Goal: Information Seeking & Learning: Find specific fact

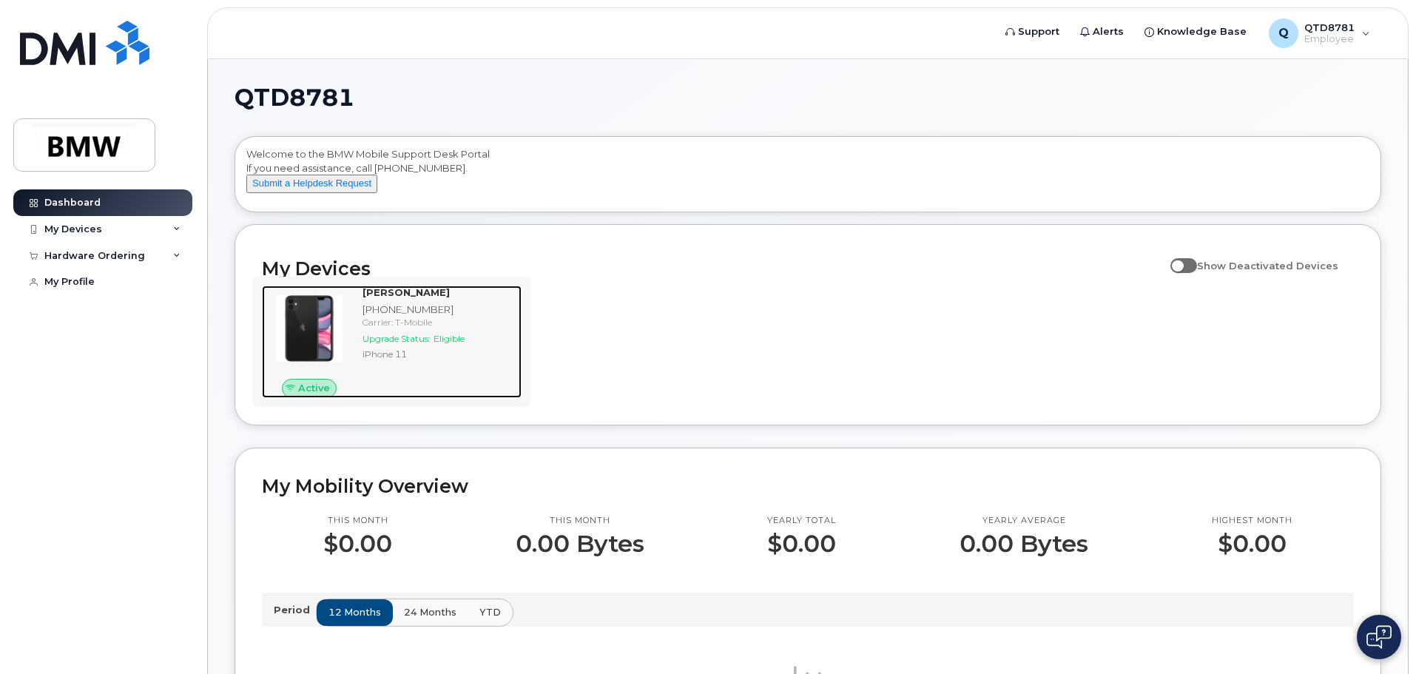
click at [418, 315] on div "Paul Jefferies 864-386-6514 Carrier: T-Mobile Upgrade Status: Eligible iPhone 11" at bounding box center [438, 341] width 165 height 112
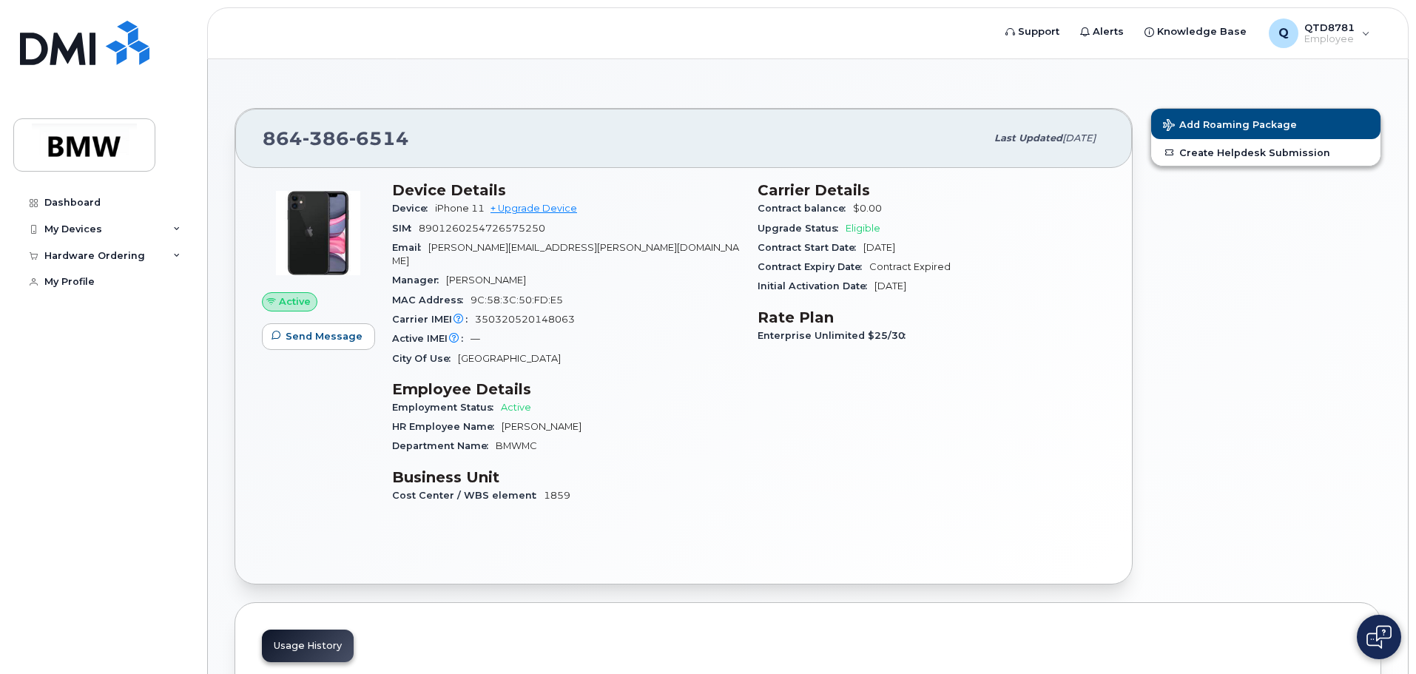
drag, startPoint x: 506, startPoint y: 415, endPoint x: 603, endPoint y: 409, distance: 97.1
click at [603, 417] on div "HR Employee Name [PERSON_NAME]" at bounding box center [566, 426] width 348 height 19
click at [603, 417] on div "HR Employee Name MeetKumar Patel" at bounding box center [566, 426] width 348 height 19
click at [95, 229] on div "My Devices" at bounding box center [73, 229] width 58 height 12
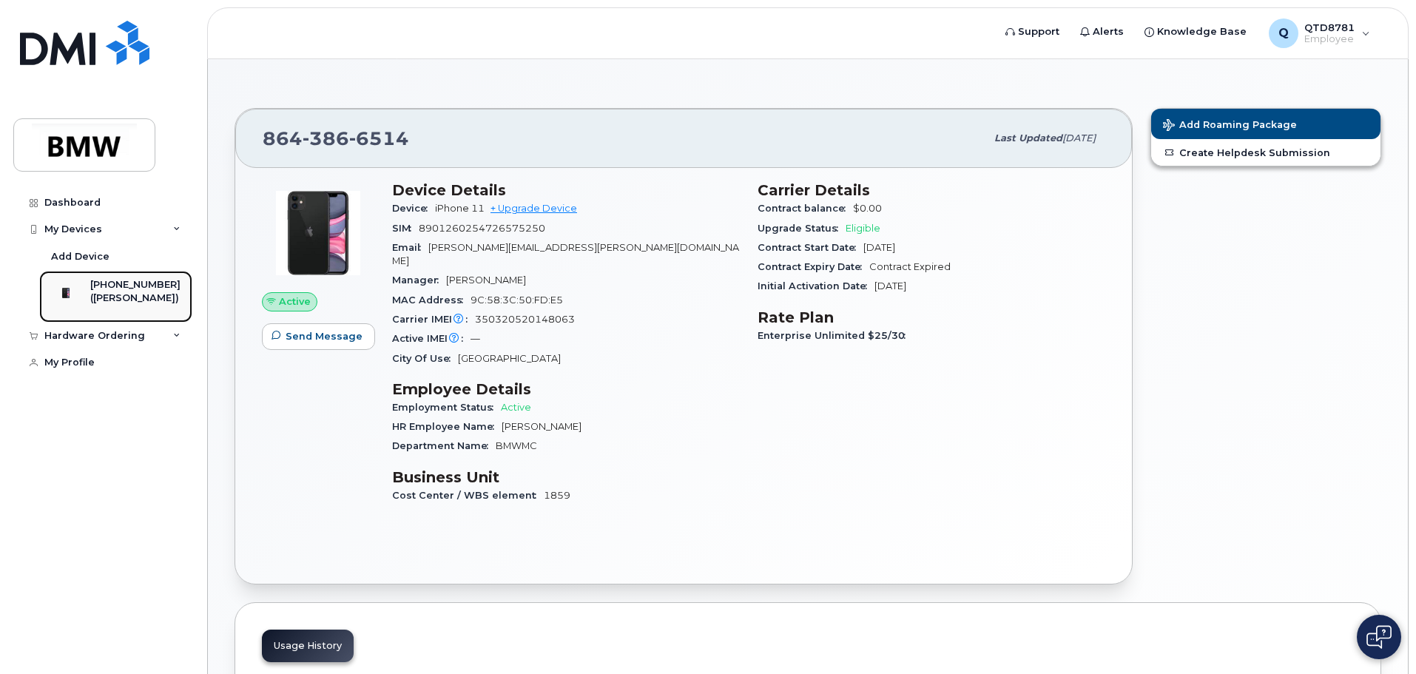
drag, startPoint x: 144, startPoint y: 305, endPoint x: 155, endPoint y: 305, distance: 11.1
click at [144, 304] on div "([PERSON_NAME])" at bounding box center [135, 297] width 90 height 13
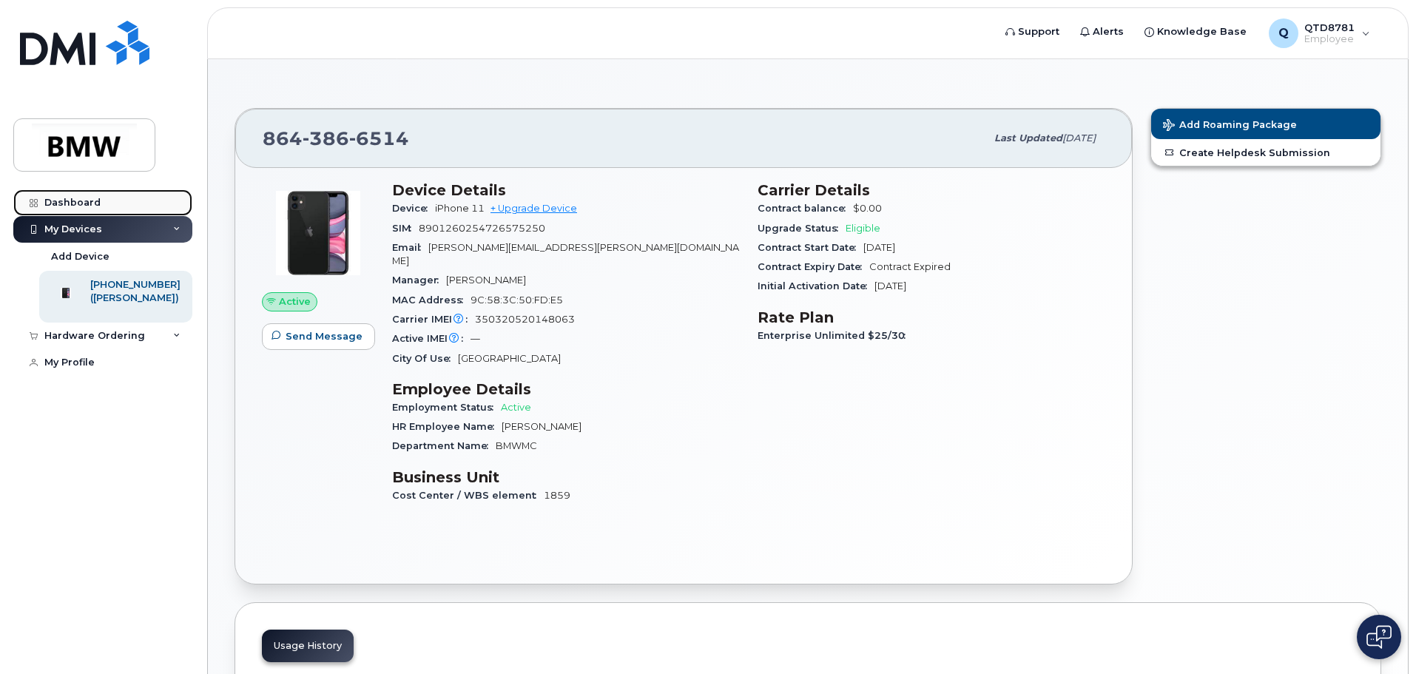
click at [86, 192] on link "Dashboard" at bounding box center [102, 202] width 179 height 27
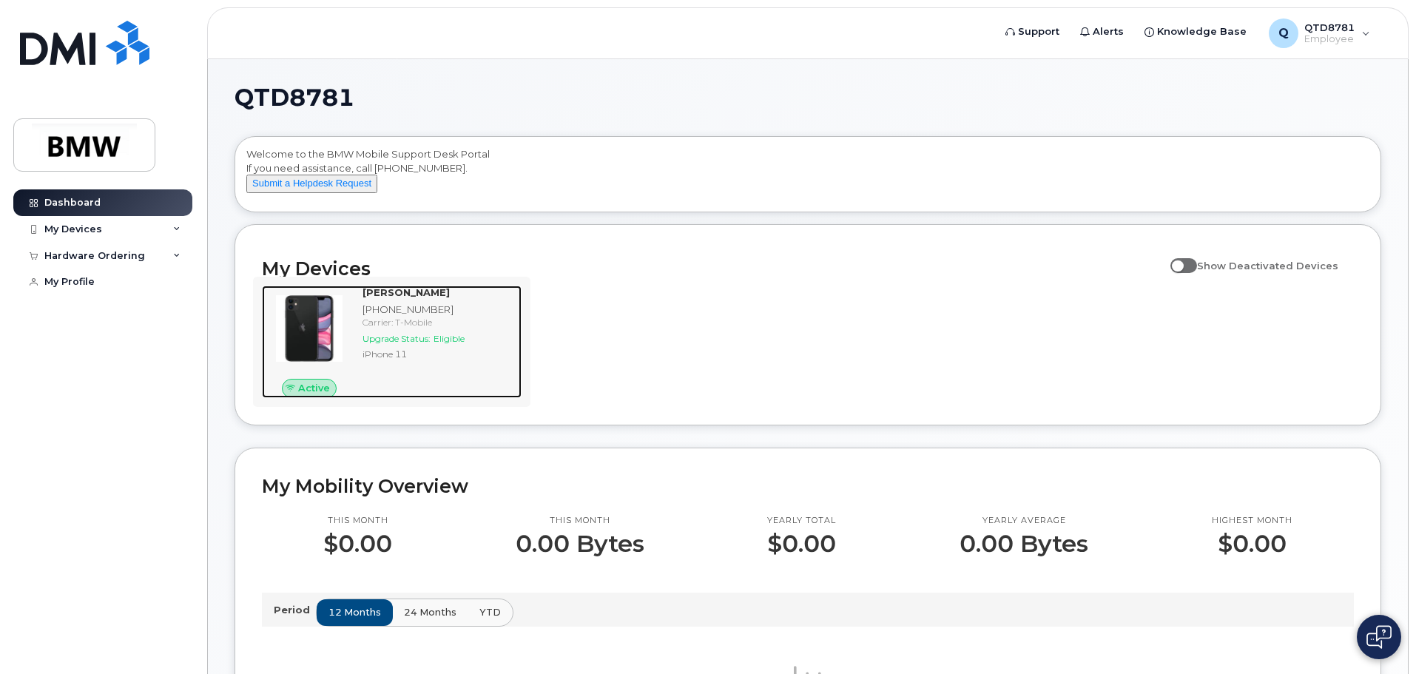
click at [433, 317] on div "[PHONE_NUMBER]" at bounding box center [438, 310] width 153 height 14
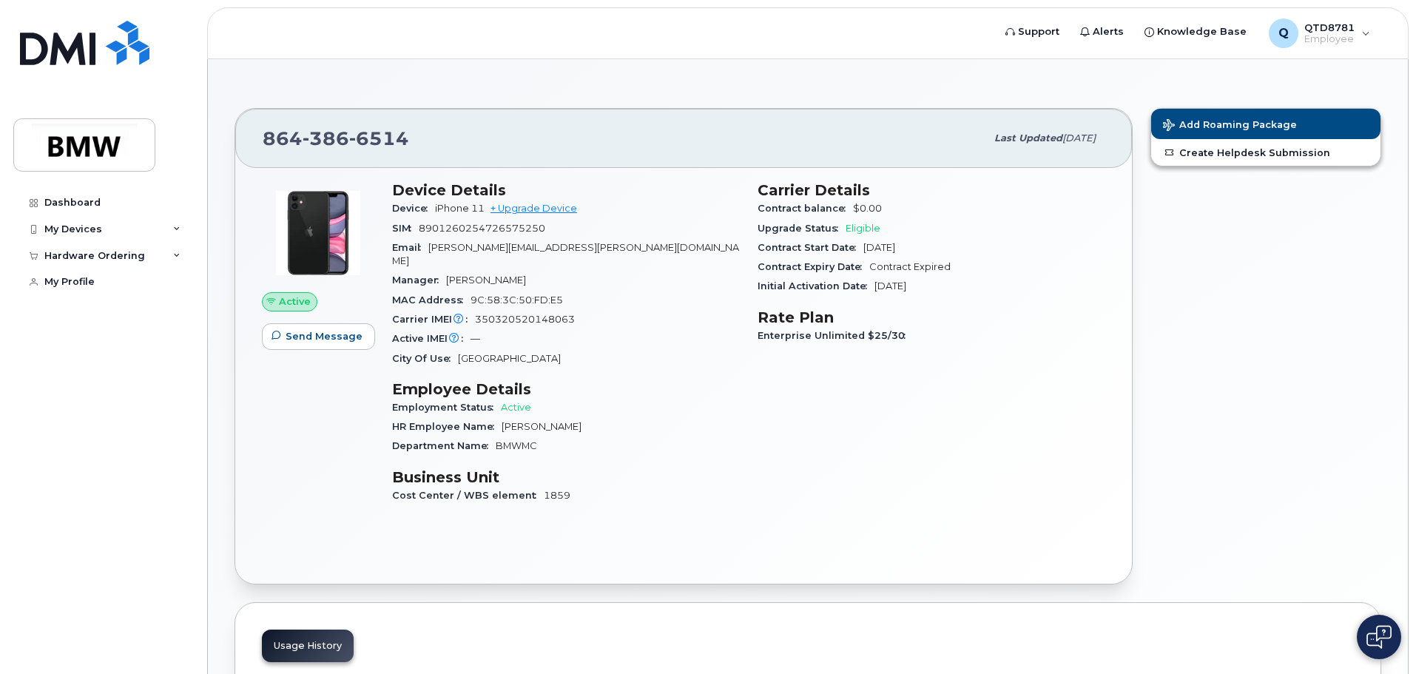
drag, startPoint x: 591, startPoint y: 410, endPoint x: 501, endPoint y: 417, distance: 90.5
click at [501, 417] on div "HR Employee Name MeetKumar Patel" at bounding box center [566, 426] width 348 height 19
click at [662, 399] on div "Employment Status Active" at bounding box center [566, 407] width 348 height 19
drag, startPoint x: 570, startPoint y: 487, endPoint x: 688, endPoint y: 456, distance: 121.6
click at [688, 468] on section "Business Unit Cost Center / WBS element 1859" at bounding box center [566, 486] width 348 height 37
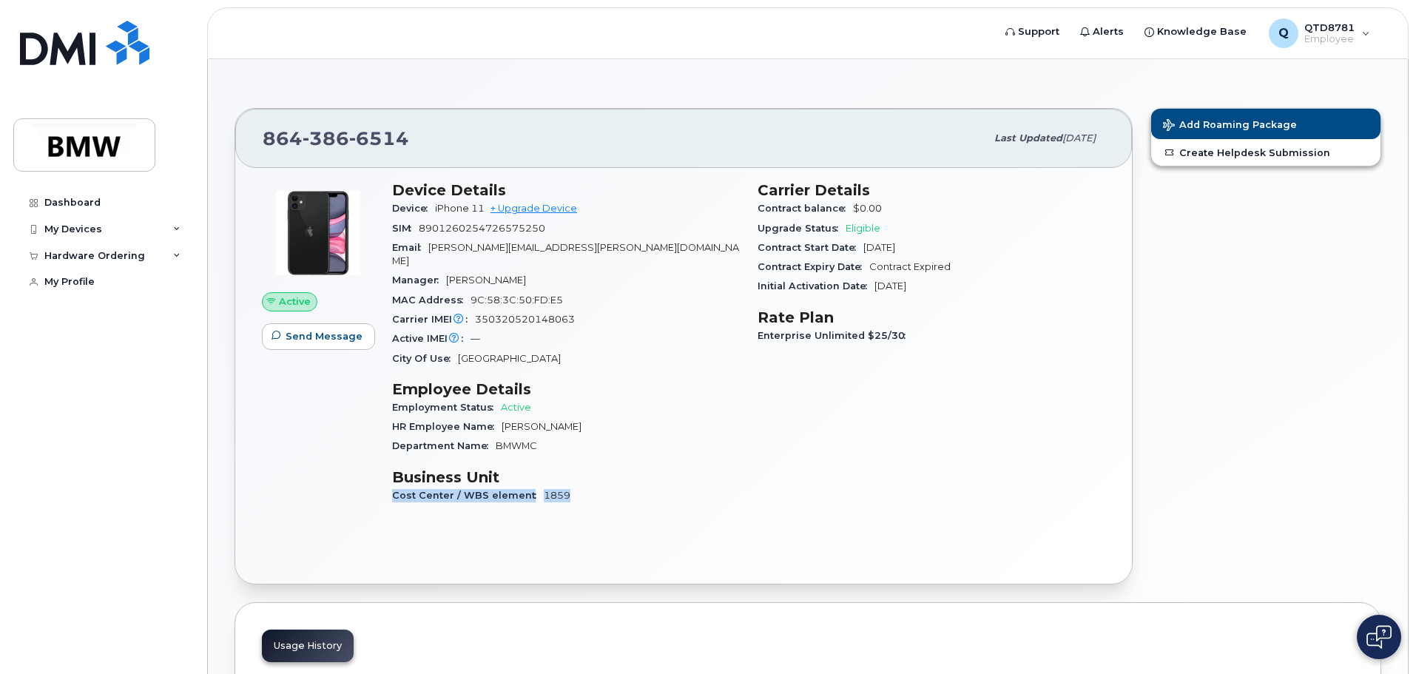
click at [688, 468] on h3 "Business Unit" at bounding box center [566, 477] width 348 height 18
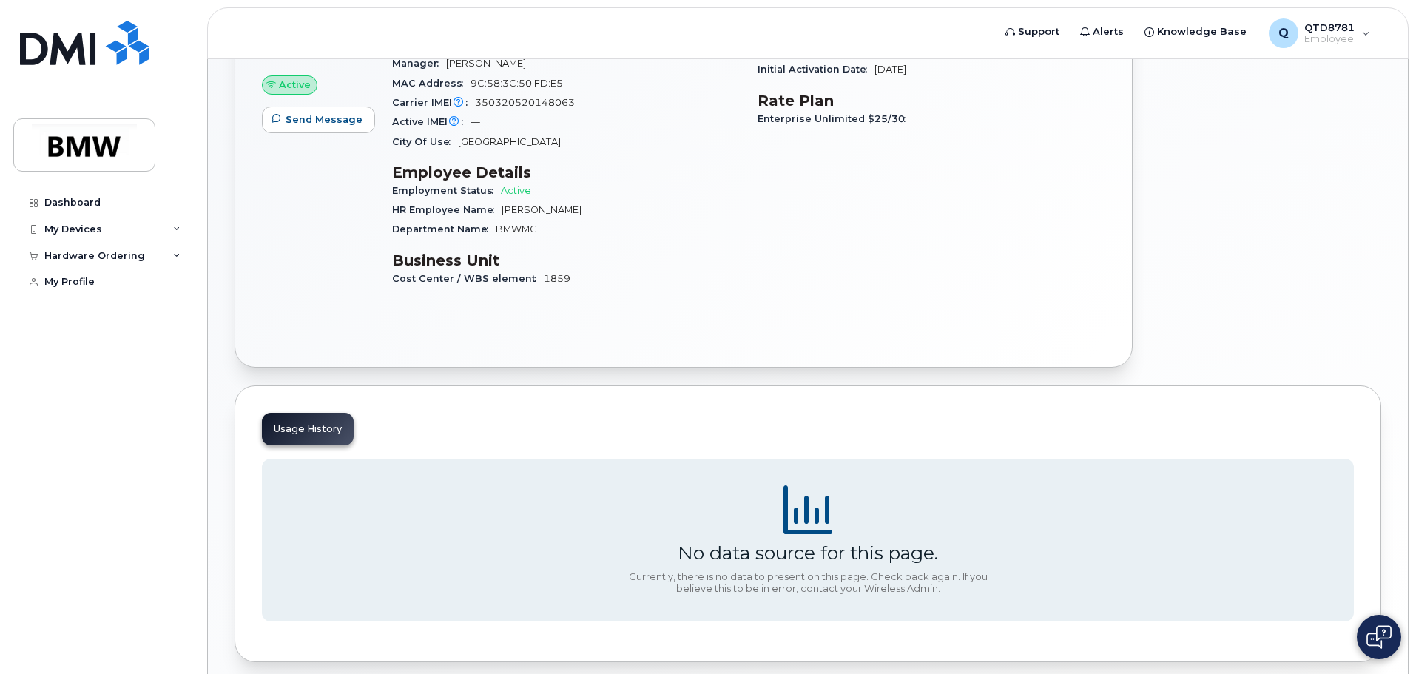
scroll to position [191, 0]
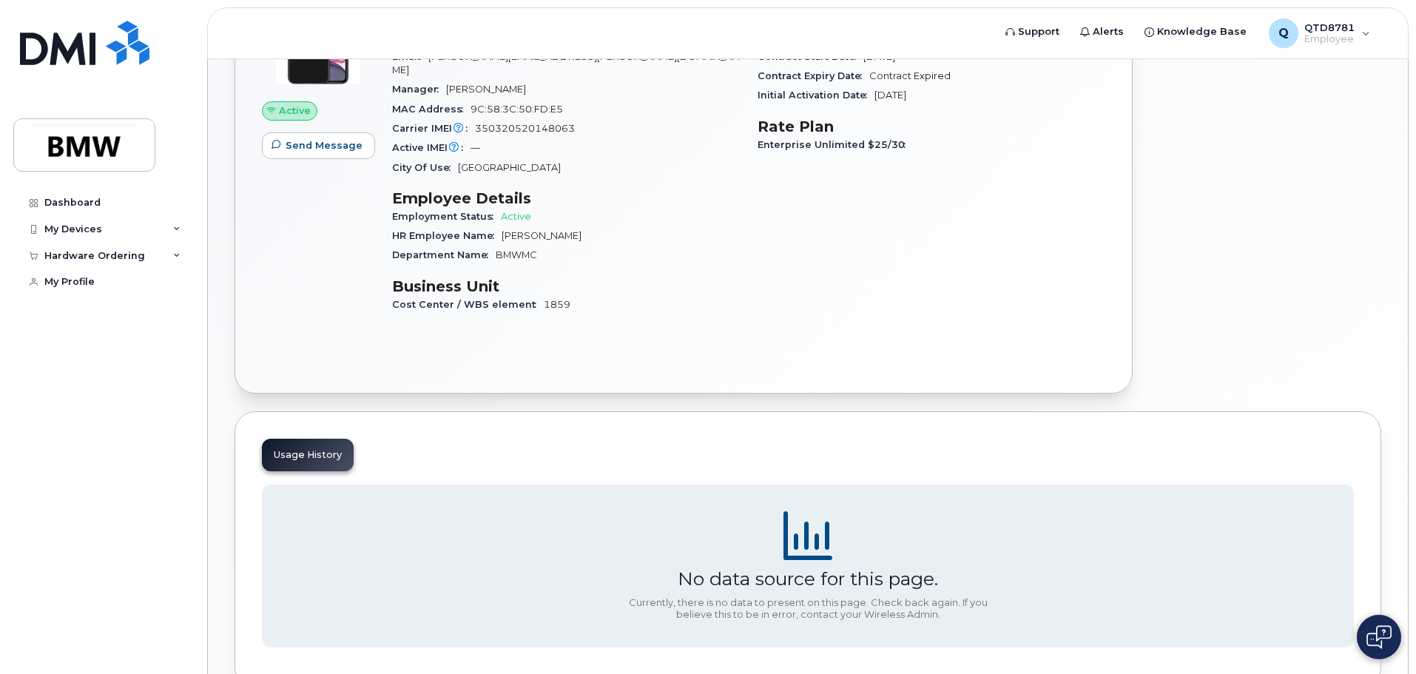
click at [314, 439] on div "Usage History" at bounding box center [308, 455] width 92 height 33
